Goal: Navigation & Orientation: Find specific page/section

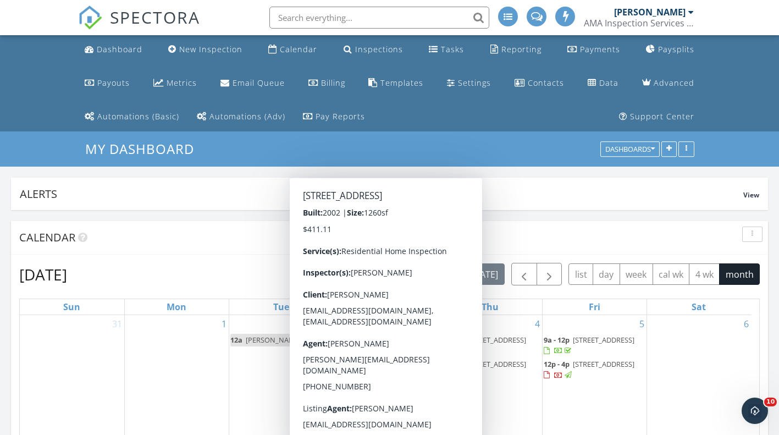
click at [458, 81] on div "Settings" at bounding box center [474, 82] width 33 height 10
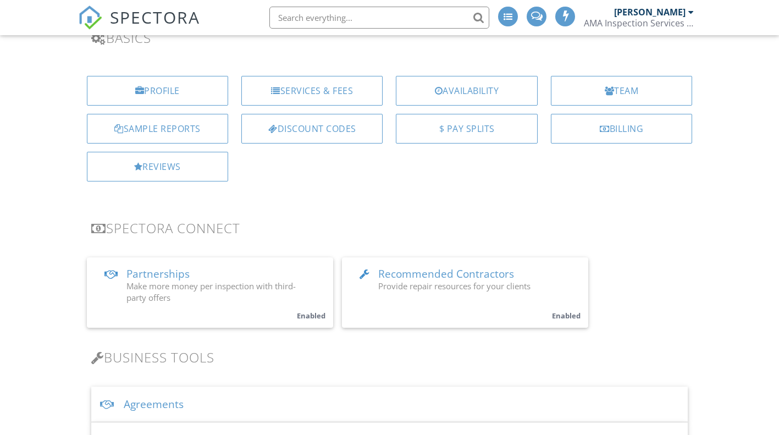
scroll to position [220, 0]
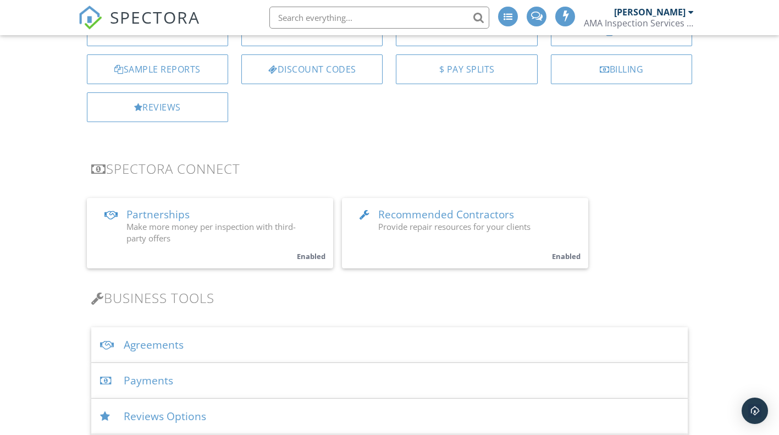
click at [467, 214] on span "Recommended Contractors" at bounding box center [446, 214] width 136 height 14
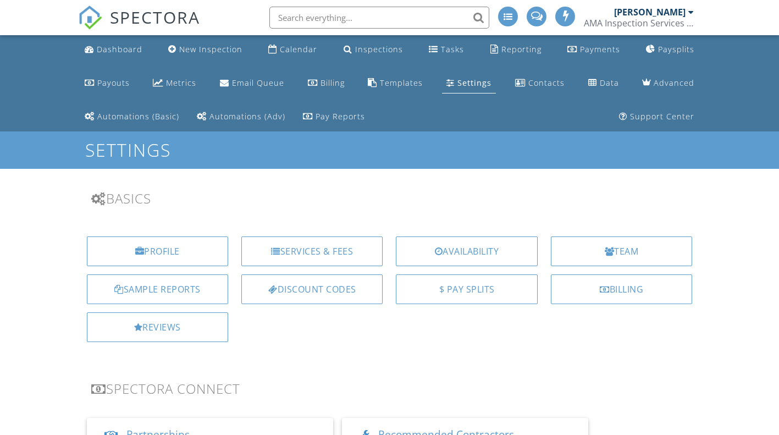
scroll to position [220, 0]
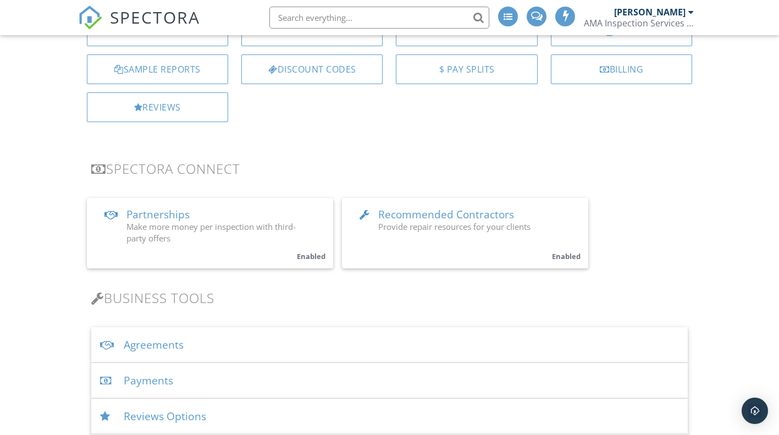
click at [162, 217] on span "Partnerships" at bounding box center [157, 214] width 63 height 14
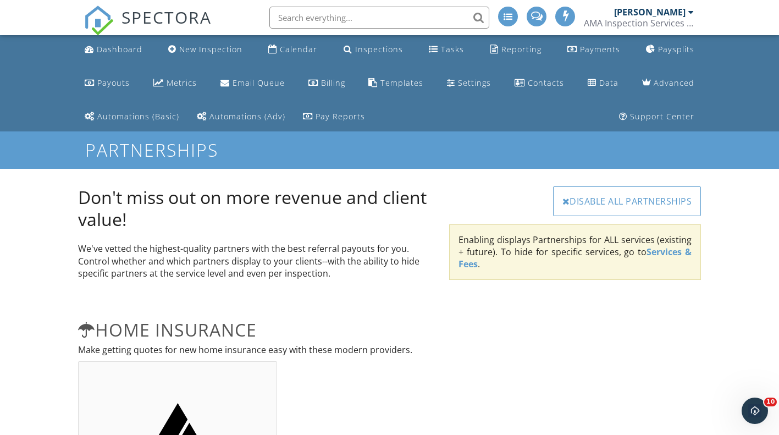
click at [458, 86] on div "Settings" at bounding box center [474, 82] width 33 height 10
